Goal: Check status

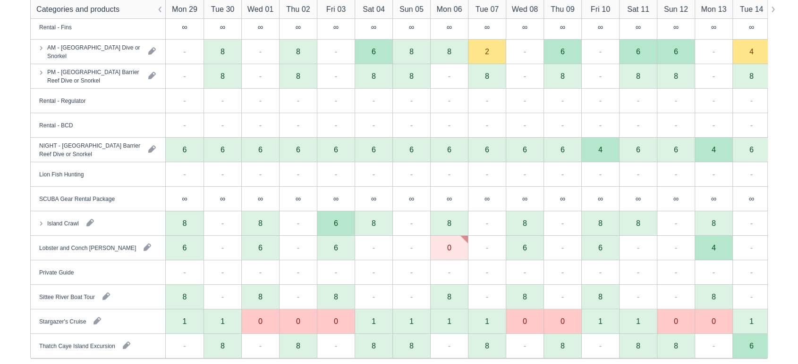
scroll to position [212, 0]
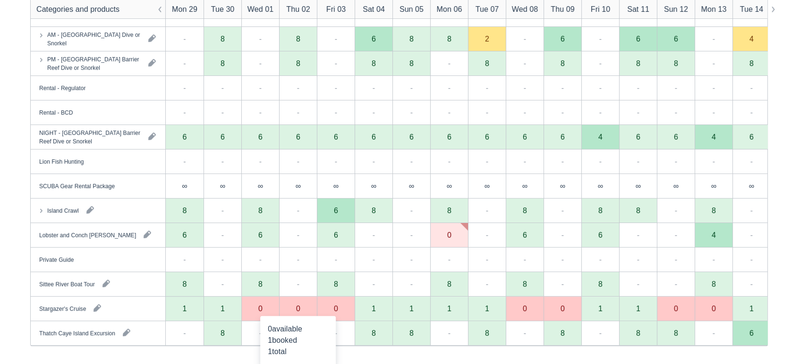
click at [293, 309] on div "0" at bounding box center [298, 309] width 38 height 25
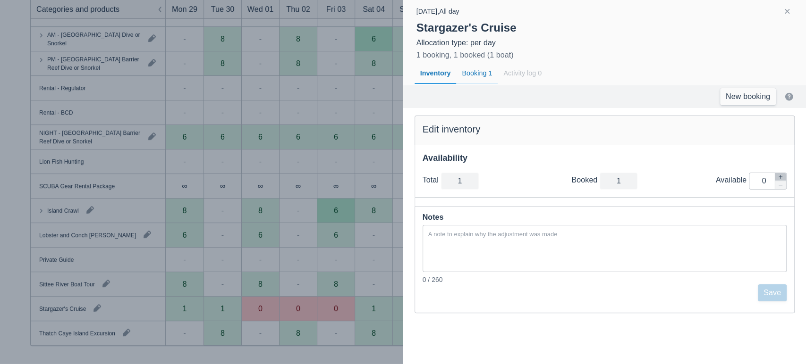
click at [479, 76] on div "Booking 1" at bounding box center [477, 74] width 42 height 22
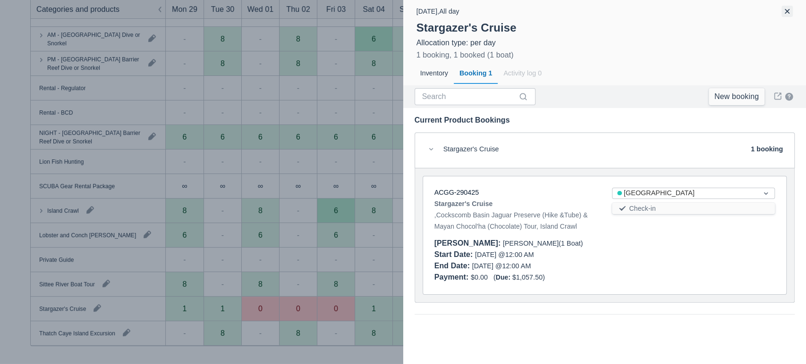
click at [783, 9] on button "button" at bounding box center [786, 11] width 11 height 11
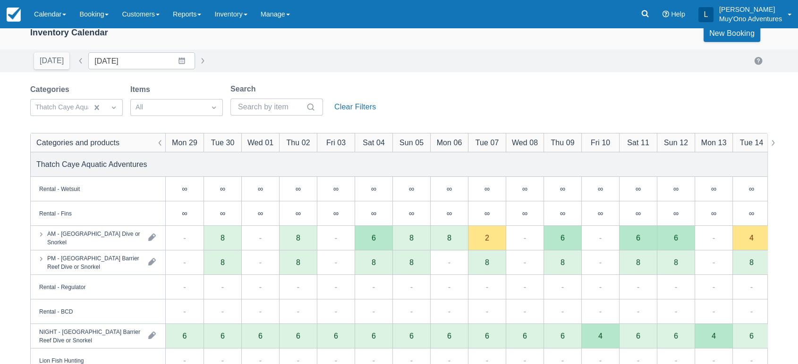
scroll to position [0, 0]
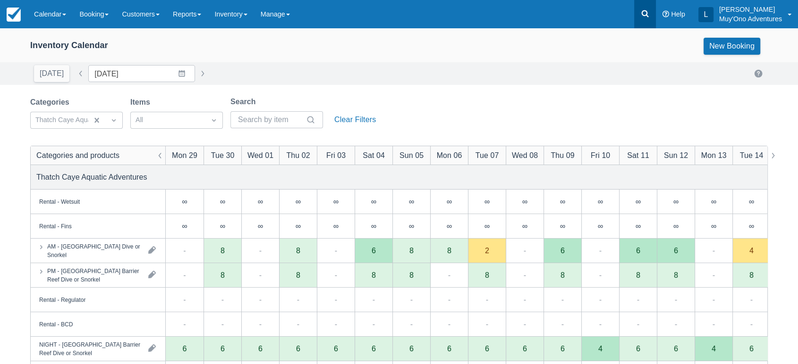
click at [645, 15] on icon at bounding box center [644, 13] width 7 height 7
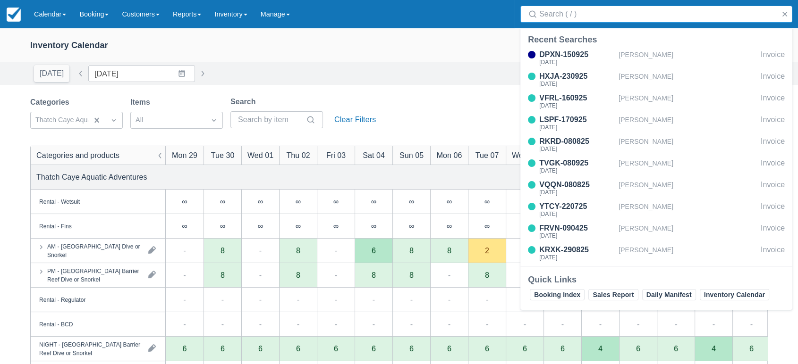
click at [615, 12] on input "Search" at bounding box center [658, 14] width 238 height 17
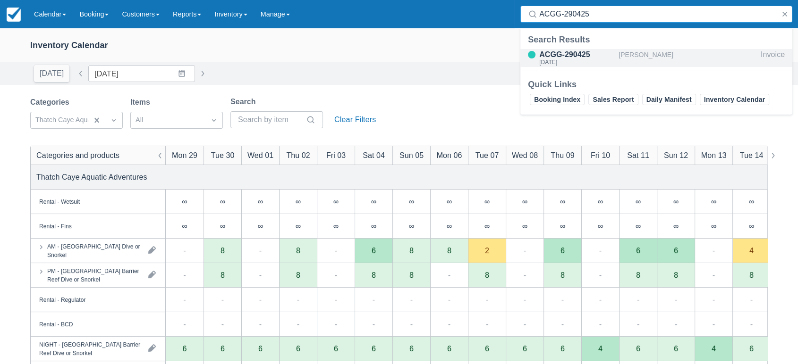
type input "ACGG-290425"
click at [559, 56] on div "ACGG-290425" at bounding box center [577, 54] width 76 height 11
